Goal: Task Accomplishment & Management: Manage account settings

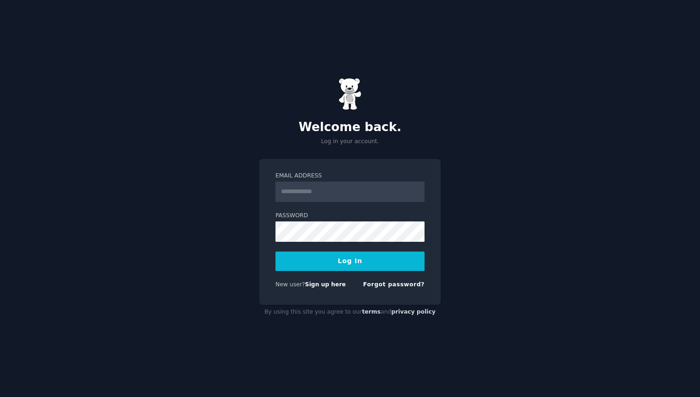
type input "**********"
click at [275, 251] on button "Log In" at bounding box center [349, 260] width 149 height 19
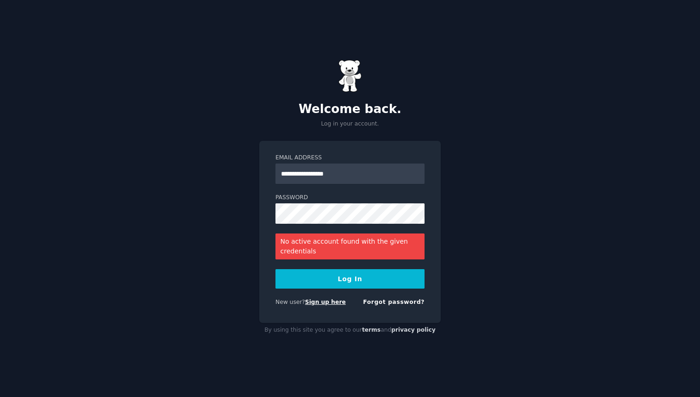
click at [318, 304] on link "Sign up here" at bounding box center [325, 302] width 41 height 6
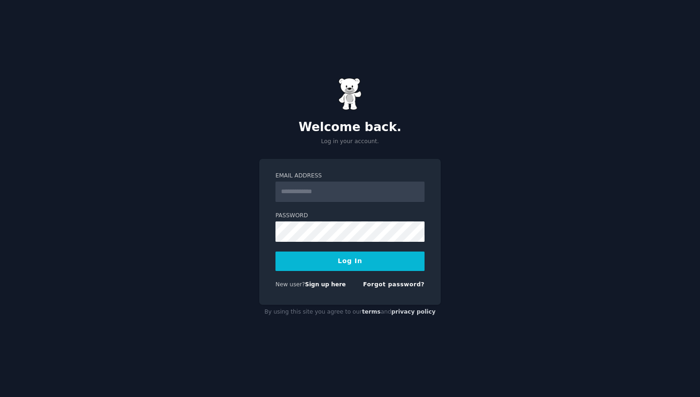
click at [331, 195] on input "Email Address" at bounding box center [349, 191] width 149 height 20
type input "**********"
click at [397, 282] on link "Forgot password?" at bounding box center [394, 284] width 62 height 6
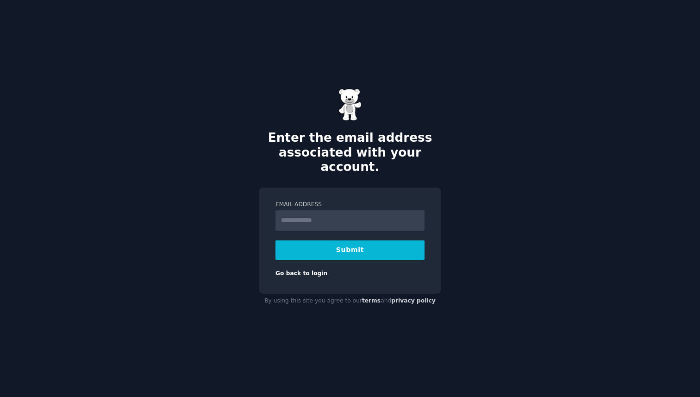
click at [341, 213] on input "Email Address" at bounding box center [349, 220] width 149 height 20
type input "**********"
click at [345, 248] on button "Submit" at bounding box center [349, 249] width 149 height 19
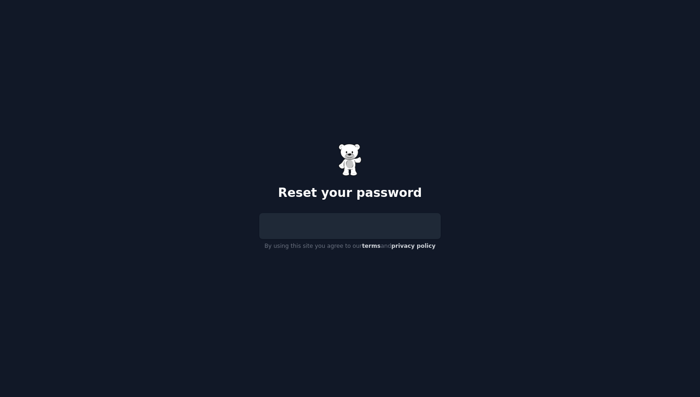
click at [348, 226] on form at bounding box center [349, 226] width 149 height 0
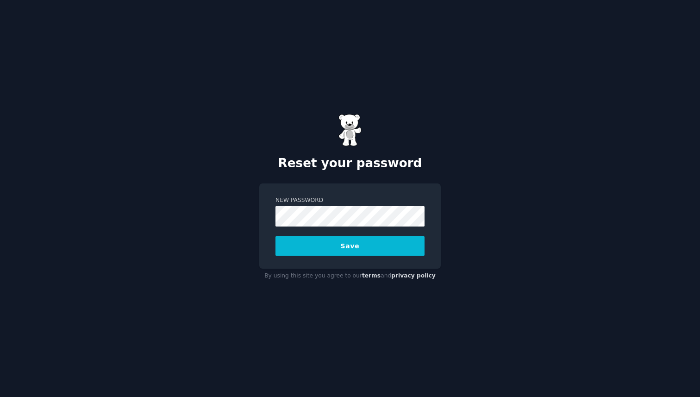
click at [340, 245] on button "Save" at bounding box center [349, 245] width 149 height 19
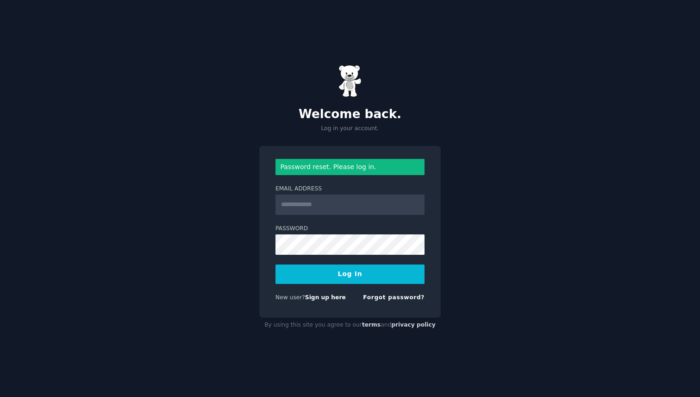
click at [320, 204] on input "Email Address" at bounding box center [349, 204] width 149 height 20
type input "**********"
click at [275, 264] on button "Log In" at bounding box center [349, 273] width 149 height 19
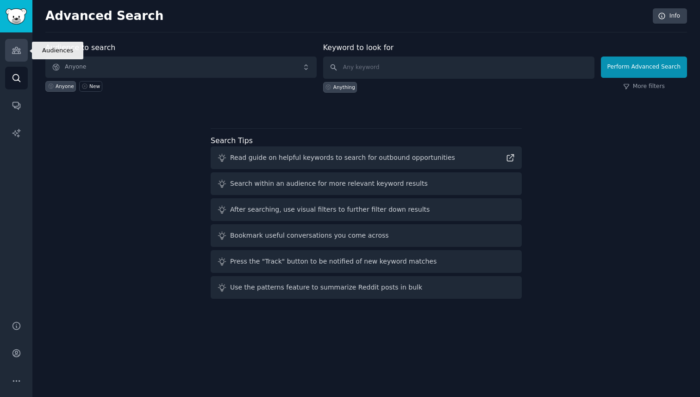
click at [23, 48] on link "Audiences" at bounding box center [16, 50] width 23 height 23
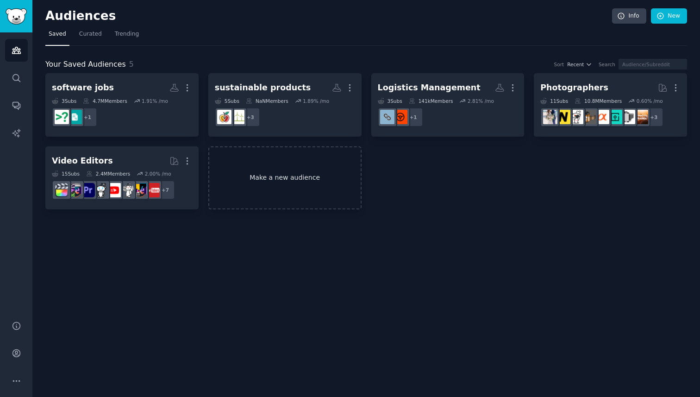
click at [249, 200] on link "Make a new audience" at bounding box center [284, 177] width 153 height 63
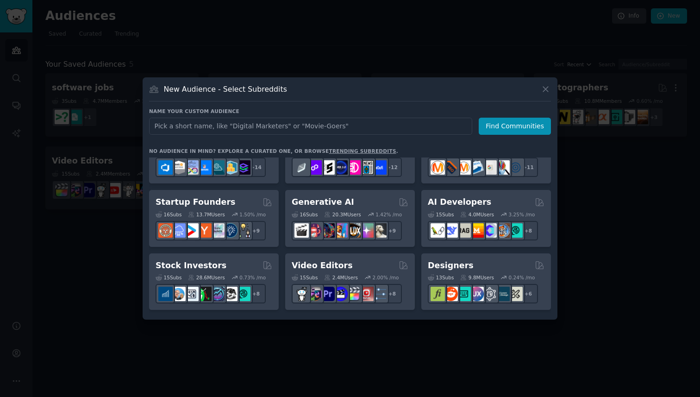
scroll to position [92, 0]
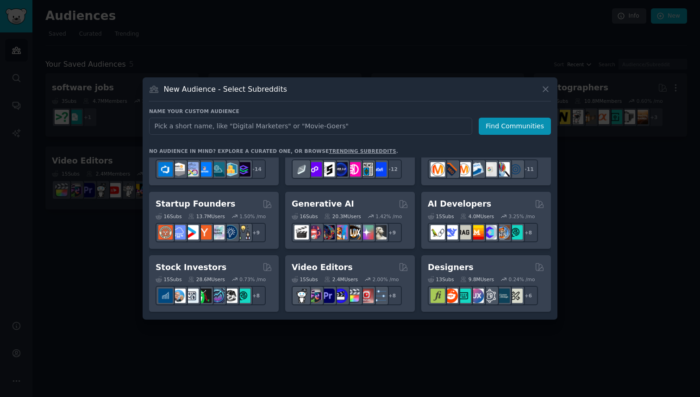
click at [290, 129] on input "text" at bounding box center [310, 126] width 323 height 17
type input "red lover"
click button "Find Communities" at bounding box center [515, 126] width 72 height 17
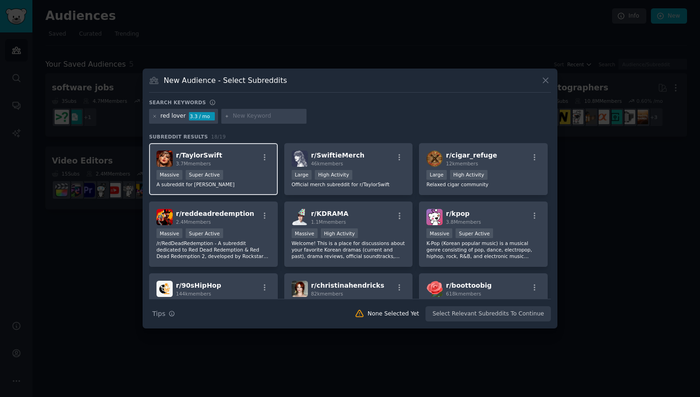
click at [237, 171] on div "Massive Super Active" at bounding box center [213, 176] width 114 height 12
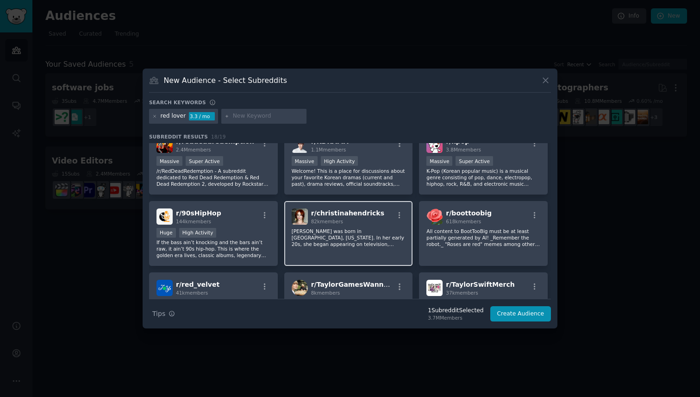
click at [384, 225] on div "r/ [PERSON_NAME] 82k members [PERSON_NAME] was born in [GEOGRAPHIC_DATA], [US_S…" at bounding box center [348, 233] width 129 height 65
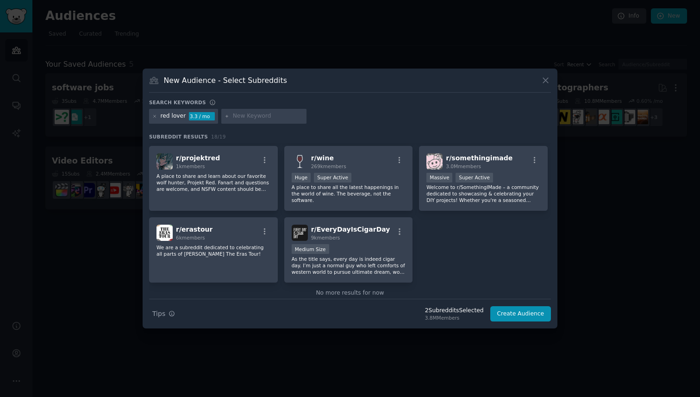
scroll to position [287, 0]
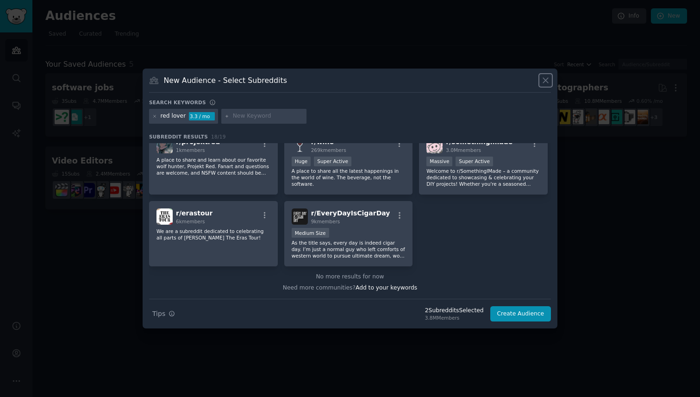
click at [546, 80] on icon at bounding box center [545, 80] width 5 height 5
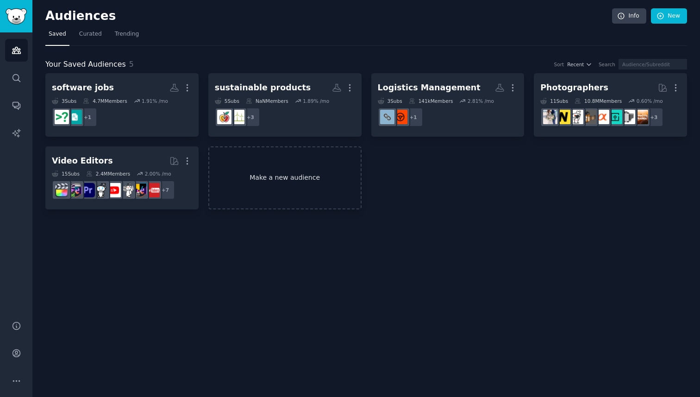
click at [292, 176] on link "Make a new audience" at bounding box center [284, 177] width 153 height 63
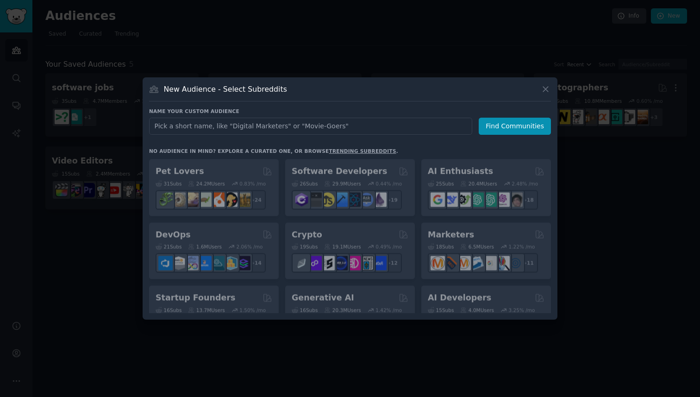
click at [286, 148] on div "Name your custom audience Audience Name Find Communities" at bounding box center [350, 230] width 402 height 165
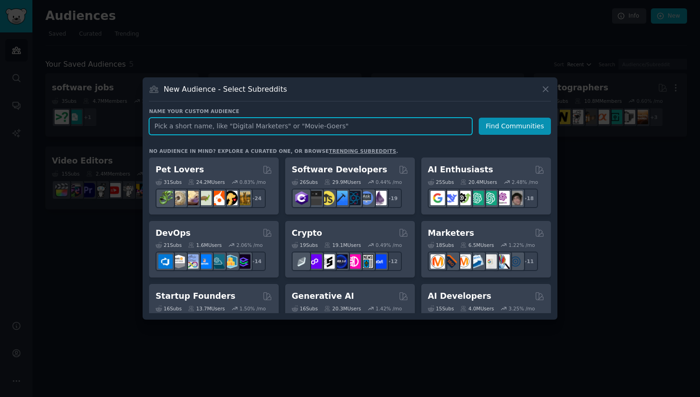
click at [282, 122] on input "text" at bounding box center [310, 126] width 323 height 17
type input "cigrattes"
click button "Find Communities" at bounding box center [515, 126] width 72 height 17
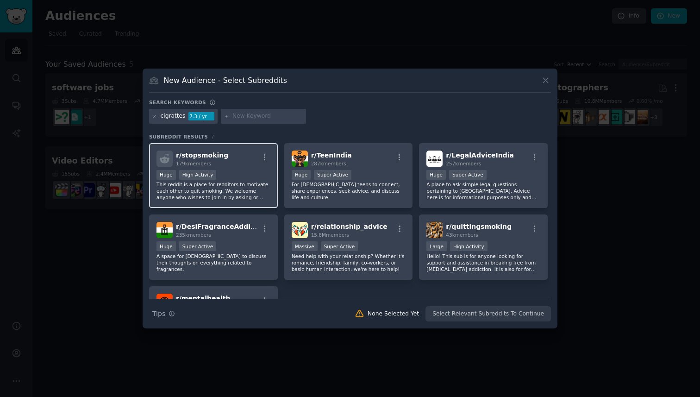
click at [252, 187] on p "This reddit is a place for redditors to motivate each other to quit smoking. We…" at bounding box center [213, 190] width 114 height 19
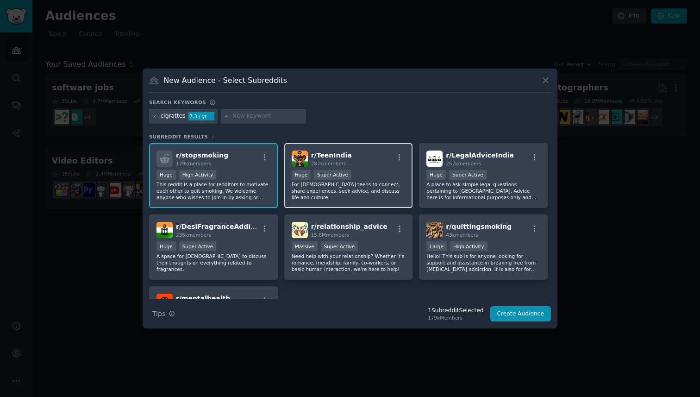
click at [392, 162] on div "r/ TeenIndia 287k members" at bounding box center [349, 158] width 114 height 16
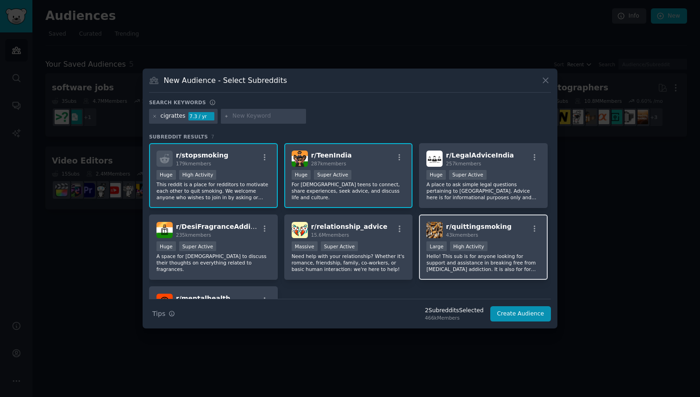
click at [466, 235] on span "43k members" at bounding box center [462, 235] width 32 height 6
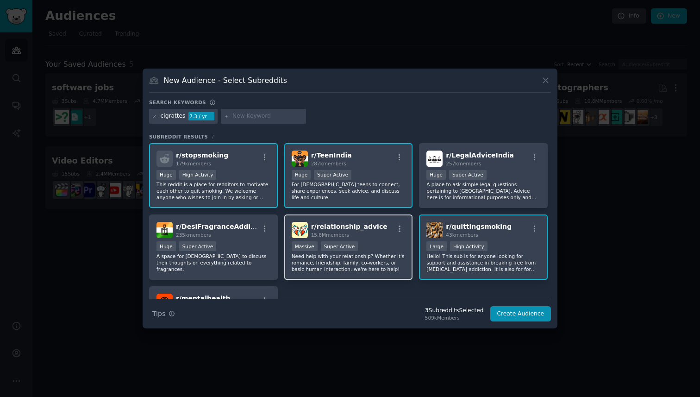
click at [379, 234] on div "r/ relationship_advice 15.6M members" at bounding box center [349, 230] width 114 height 16
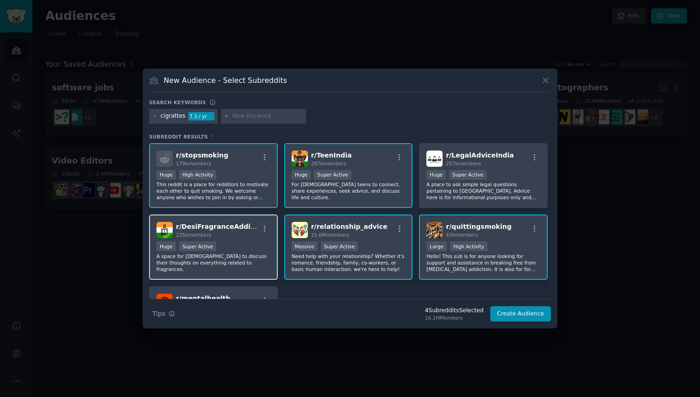
click at [246, 263] on p "A space for [DEMOGRAPHIC_DATA] to discuss their thoughts on everything related …" at bounding box center [213, 262] width 114 height 19
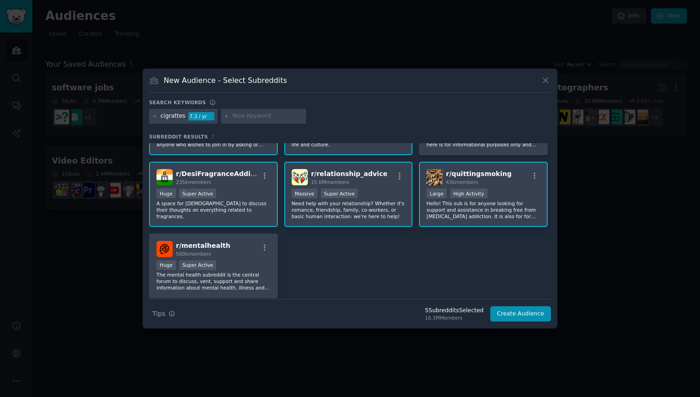
scroll to position [85, 0]
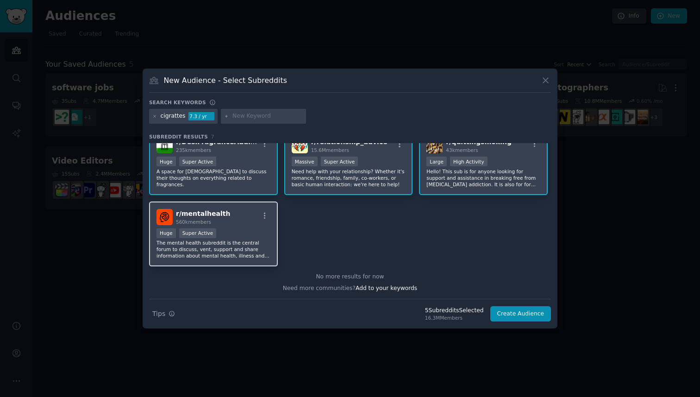
click at [235, 256] on p "The mental health subreddit is the central forum to discuss, vent, support and …" at bounding box center [213, 248] width 114 height 19
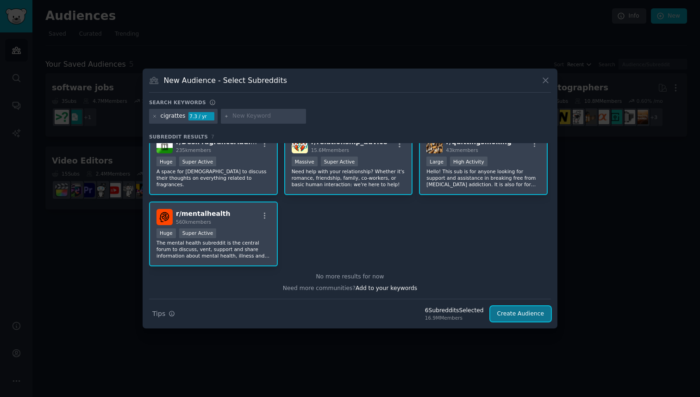
click at [536, 317] on button "Create Audience" at bounding box center [520, 314] width 61 height 16
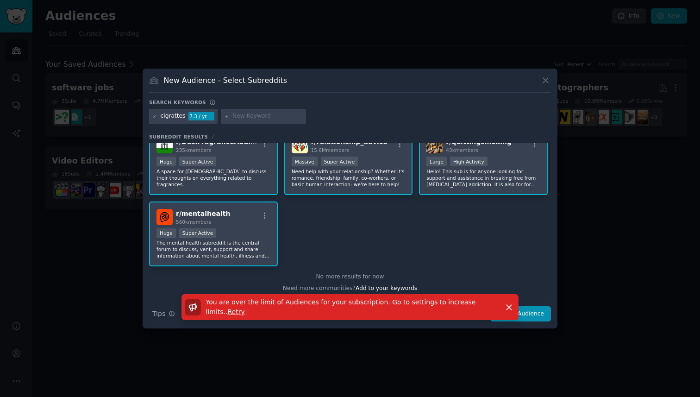
click at [243, 237] on div "Huge Super Active" at bounding box center [213, 234] width 114 height 12
click at [479, 167] on div ">= 80th percentile for submissions / day Large High Activity" at bounding box center [483, 162] width 114 height 12
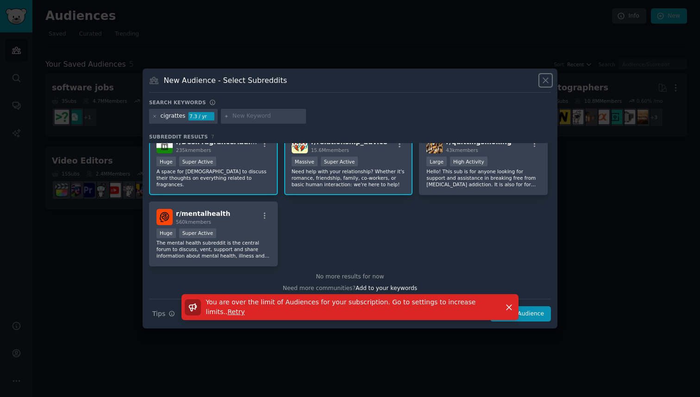
click at [549, 76] on icon at bounding box center [546, 80] width 10 height 10
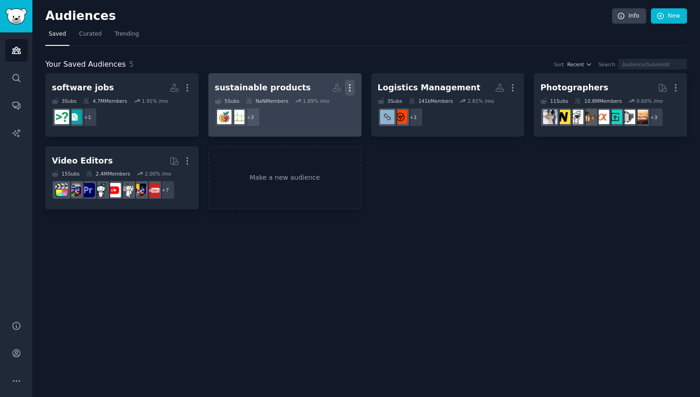
click at [350, 86] on icon "button" at bounding box center [350, 88] width 10 height 10
click at [324, 112] on p "Delete" at bounding box center [324, 107] width 21 height 10
click at [323, 110] on p "Delete" at bounding box center [324, 107] width 21 height 10
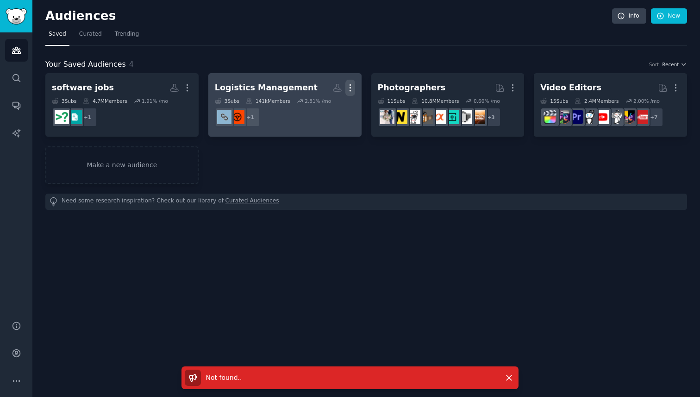
click at [351, 85] on icon "button" at bounding box center [350, 88] width 10 height 10
click at [325, 105] on p "Delete" at bounding box center [324, 107] width 21 height 10
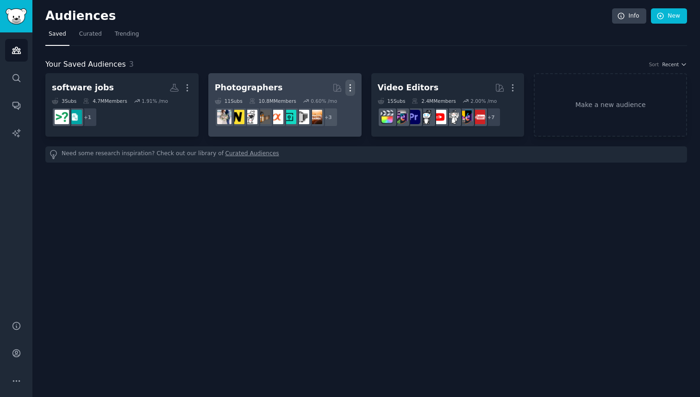
click at [354, 88] on icon "button" at bounding box center [350, 88] width 10 height 10
click at [335, 112] on div "Delete" at bounding box center [318, 107] width 44 height 19
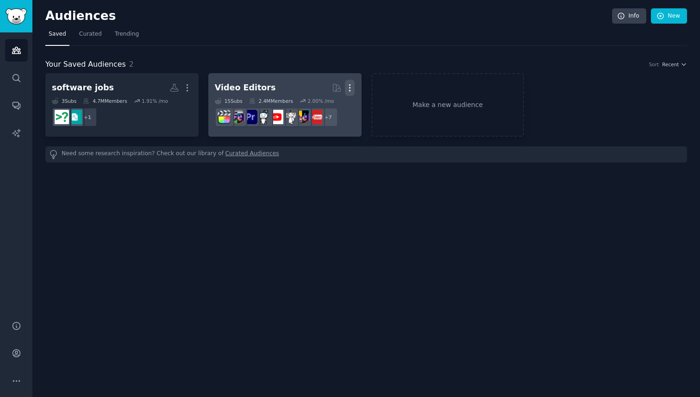
click at [351, 88] on icon "button" at bounding box center [350, 88] width 10 height 10
click at [324, 109] on p "Delete" at bounding box center [324, 107] width 21 height 10
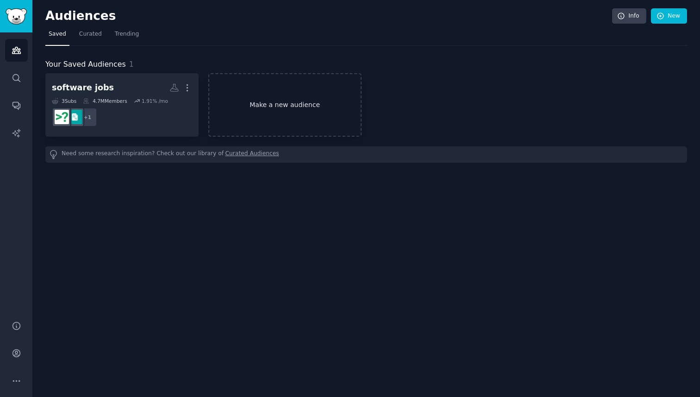
click at [254, 101] on link "Make a new audience" at bounding box center [284, 104] width 153 height 63
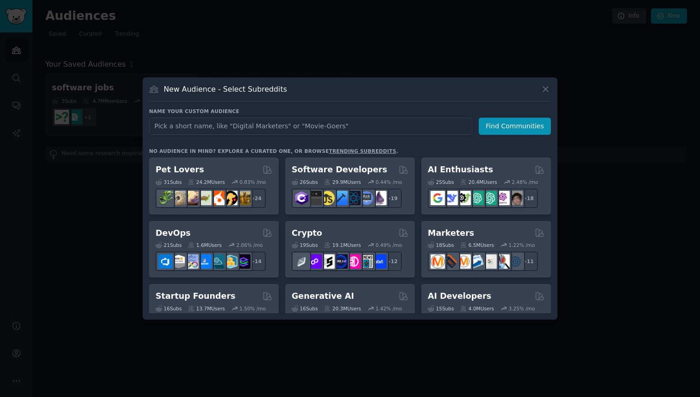
click at [305, 33] on div at bounding box center [350, 198] width 700 height 397
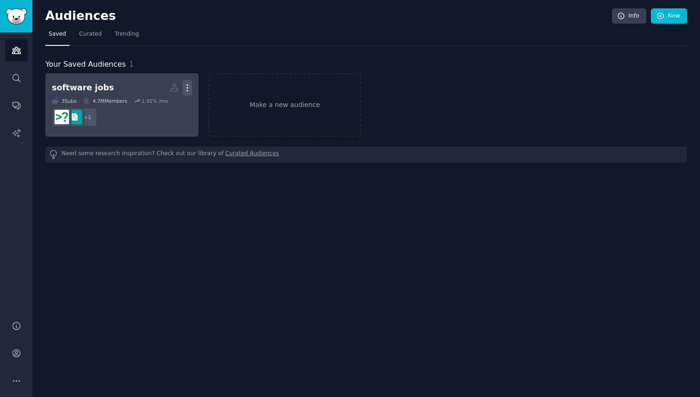
click at [191, 87] on icon "button" at bounding box center [187, 88] width 10 height 10
click at [162, 99] on div "Delete" at bounding box center [155, 107] width 44 height 19
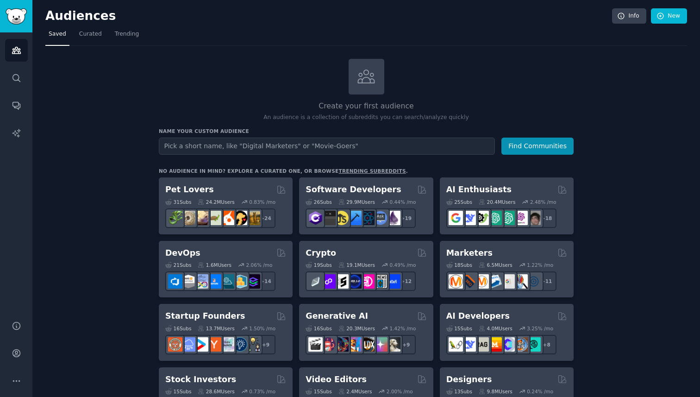
click at [274, 142] on input "text" at bounding box center [327, 145] width 336 height 17
type input "c"
type input "smoking"
click at [501, 137] on button "Find Communities" at bounding box center [537, 145] width 72 height 17
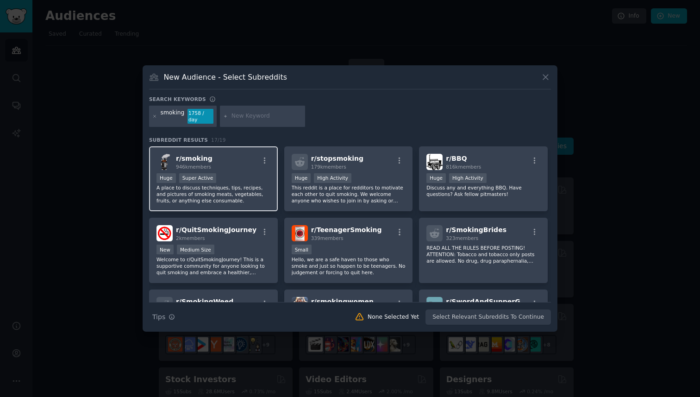
click at [249, 174] on div "Huge Super Active" at bounding box center [213, 179] width 114 height 12
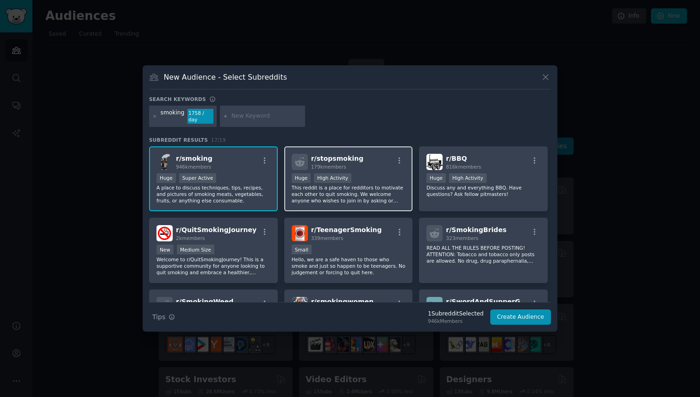
click at [344, 160] on h2 "r/ stopsmoking 179k members" at bounding box center [337, 162] width 52 height 16
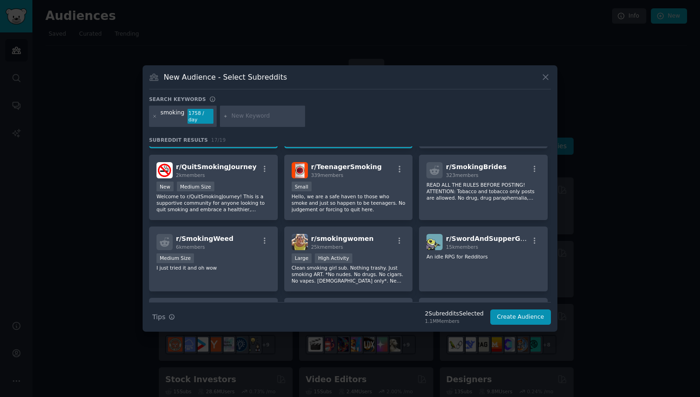
scroll to position [65, 0]
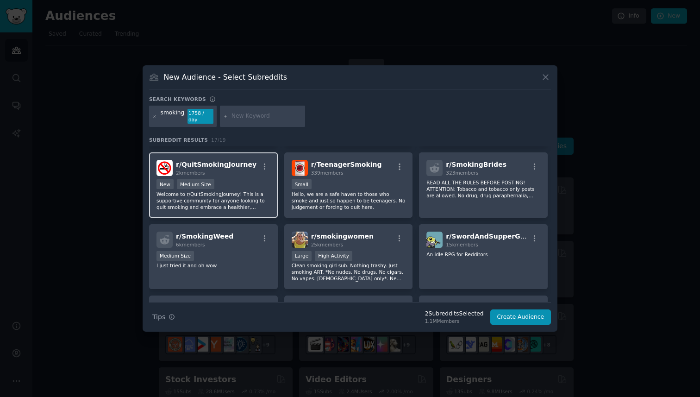
click at [242, 191] on p "Welcome to r/QuitSmokingJourney! This is a supportive community for anyone look…" at bounding box center [213, 200] width 114 height 19
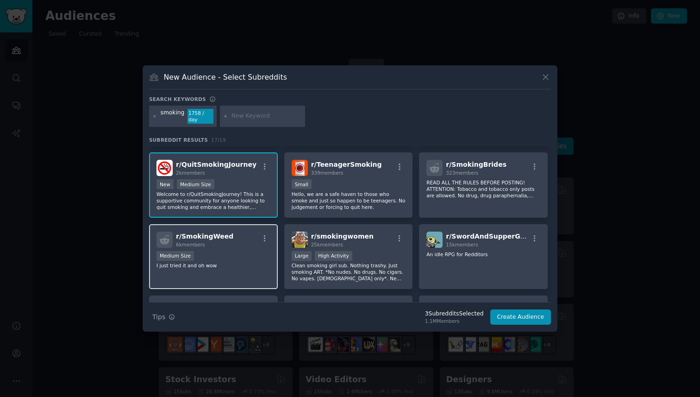
click at [242, 245] on div "r/ SmokingWeed 6k members Medium Size I just tried it and oh wow" at bounding box center [213, 256] width 129 height 65
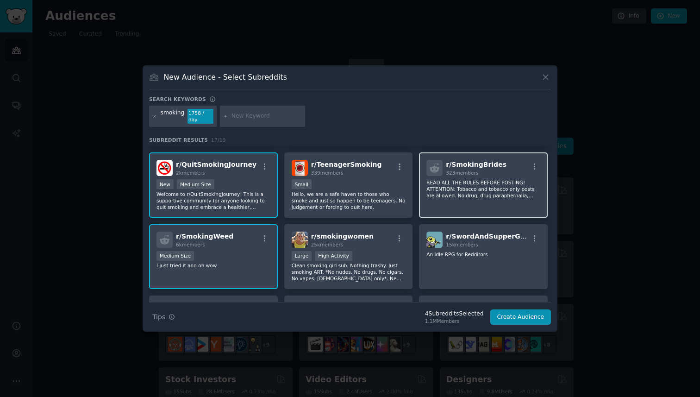
click at [484, 179] on p "READ ALL THE RULES BEFORE POSTING! ATTENTION: Tobacco and tobacco only posts ar…" at bounding box center [483, 188] width 114 height 19
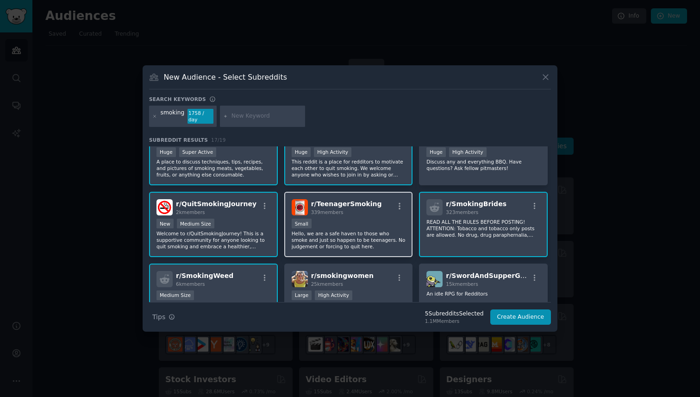
scroll to position [22, 0]
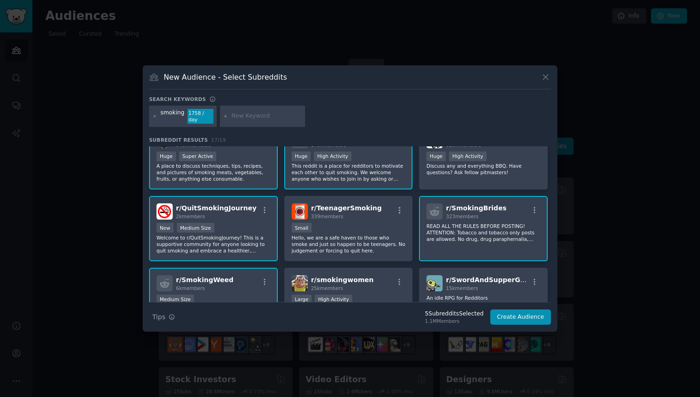
click at [479, 204] on span "r/ SmokingBrides" at bounding box center [476, 207] width 61 height 7
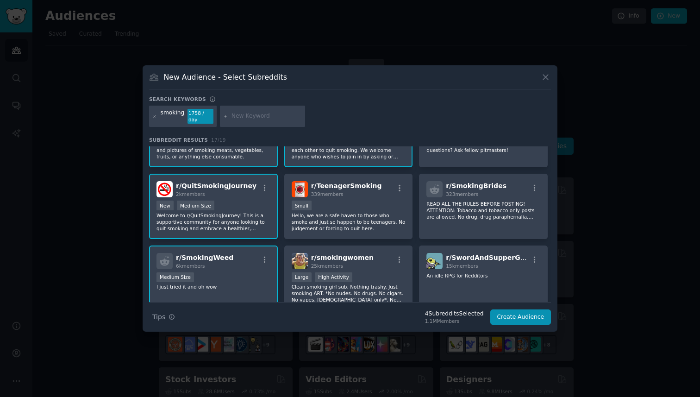
scroll to position [0, 0]
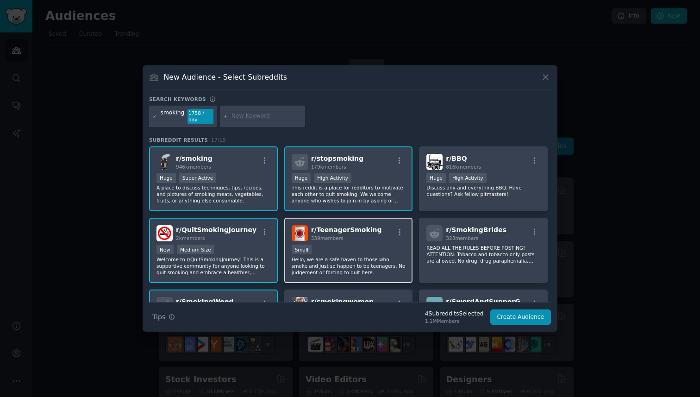
click at [349, 244] on div "100 - 1000 members Small" at bounding box center [349, 250] width 114 height 12
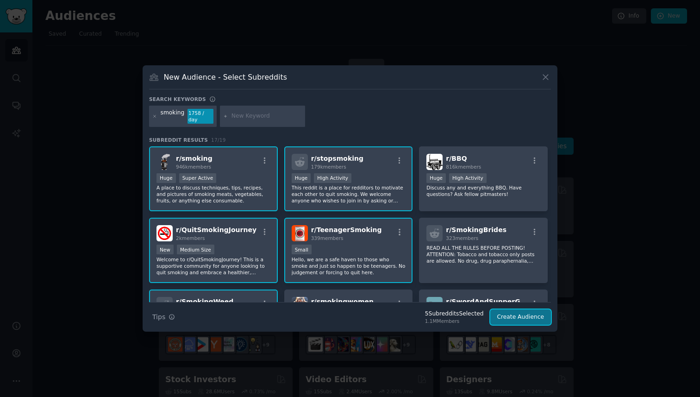
click at [540, 315] on button "Create Audience" at bounding box center [520, 317] width 61 height 16
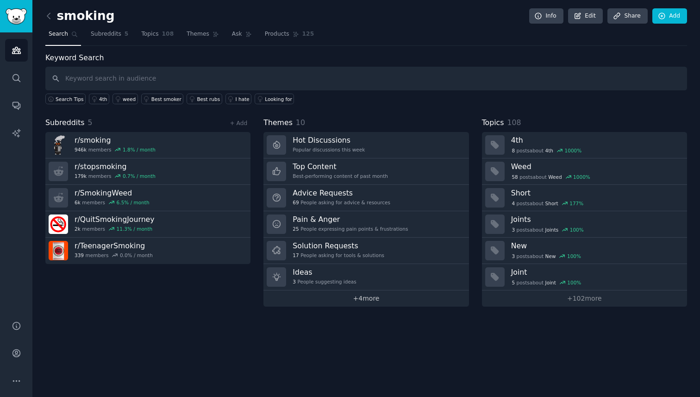
click at [357, 295] on link "+ 4 more" at bounding box center [365, 298] width 205 height 16
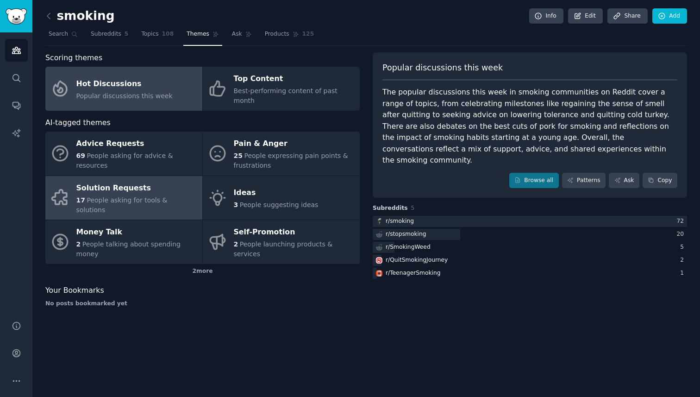
click at [171, 181] on div "Solution Requests" at bounding box center [136, 188] width 121 height 15
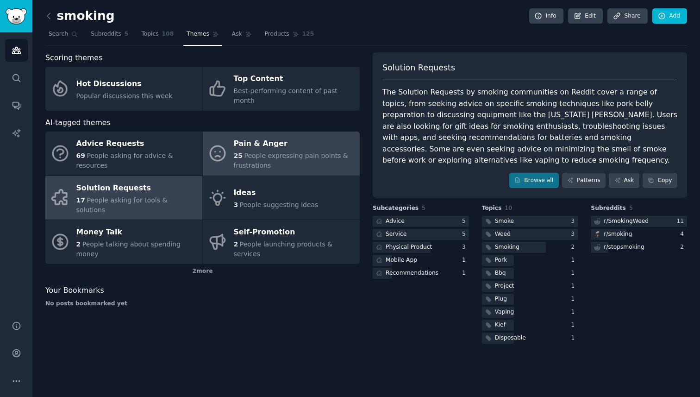
click at [268, 138] on div "Pain & Anger" at bounding box center [294, 144] width 121 height 15
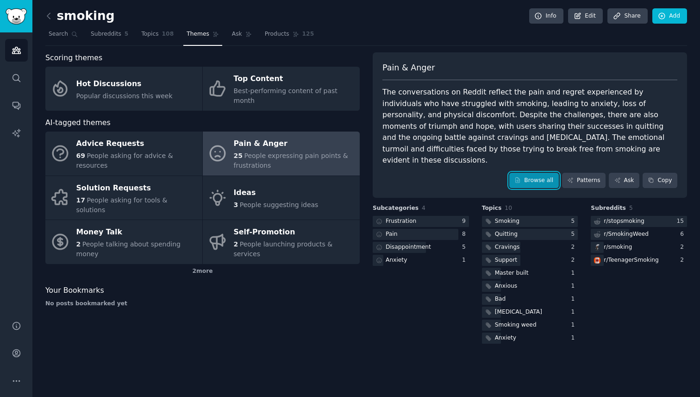
click at [519, 177] on icon at bounding box center [517, 180] width 6 height 6
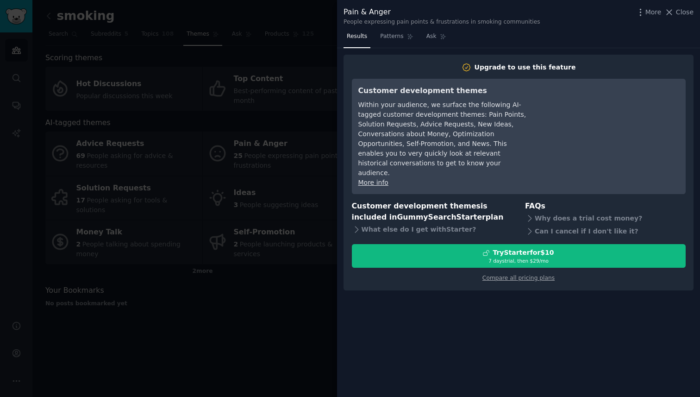
click at [330, 240] on div at bounding box center [350, 198] width 700 height 397
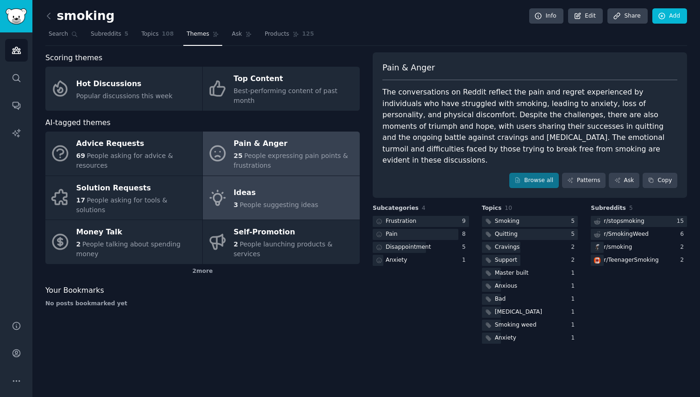
click at [316, 176] on link "Ideas 3 People suggesting ideas" at bounding box center [281, 198] width 157 height 44
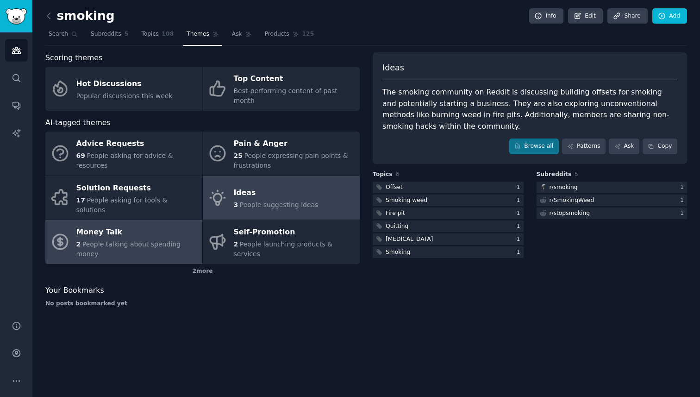
click at [144, 225] on div "Money Talk" at bounding box center [136, 232] width 121 height 15
